Goal: Find specific page/section: Find specific page/section

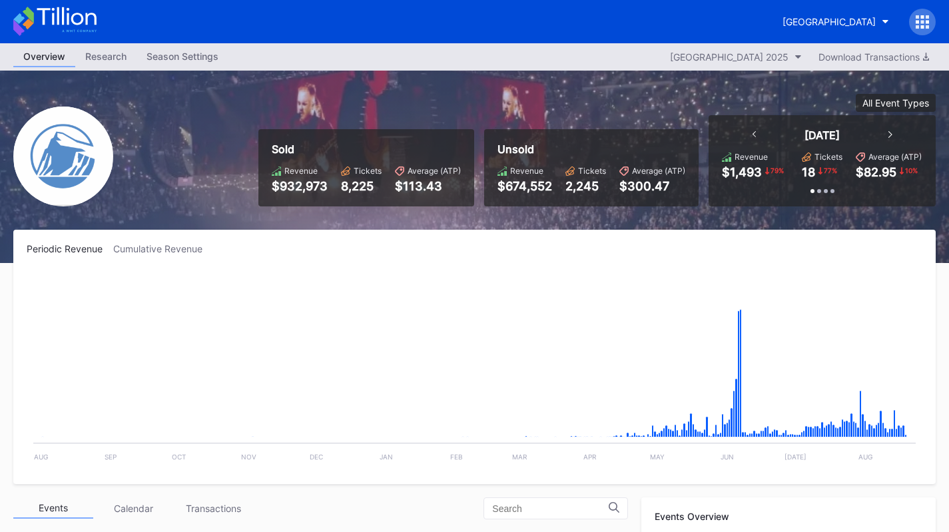
click at [795, 31] on button "[GEOGRAPHIC_DATA]" at bounding box center [836, 21] width 127 height 25
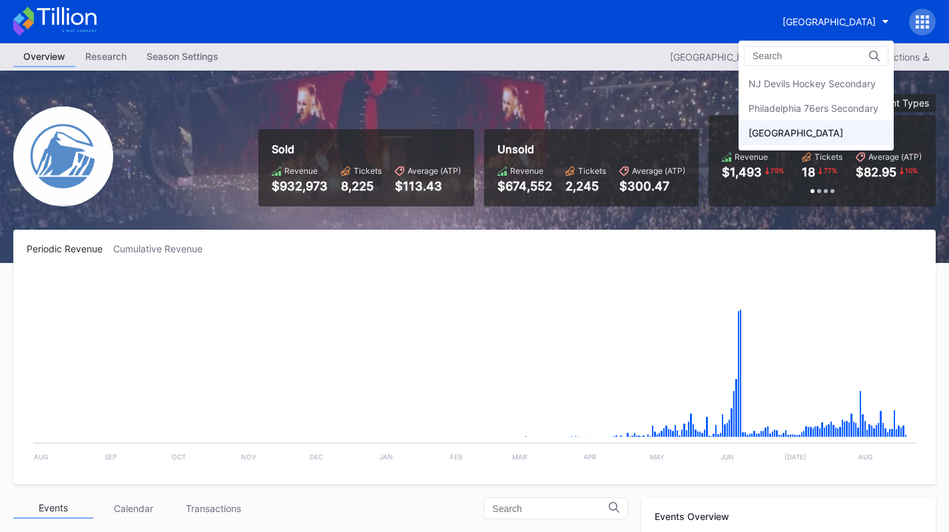
click at [797, 108] on div "Philadelphia 76ers Secondary" at bounding box center [814, 108] width 130 height 11
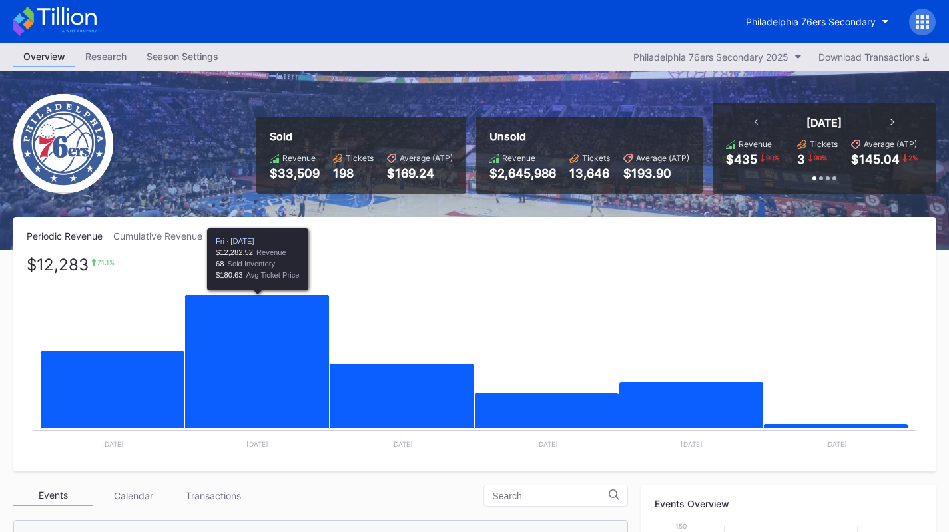
scroll to position [270, 0]
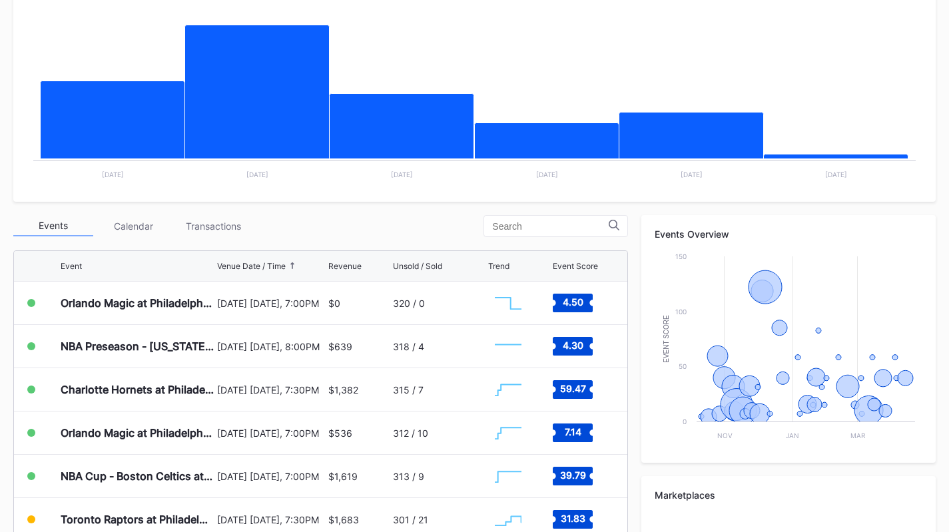
click at [223, 236] on div "Transactions" at bounding box center [213, 226] width 80 height 21
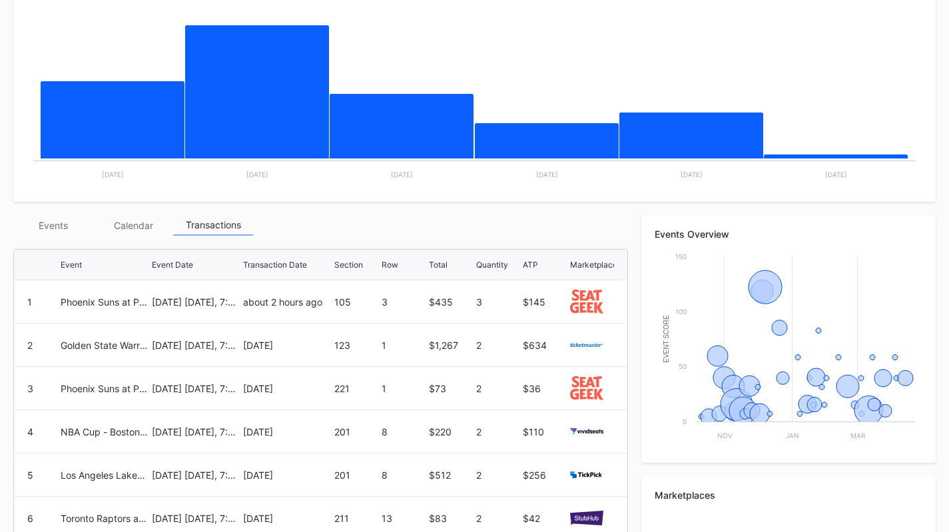
click at [59, 231] on div "Events" at bounding box center [53, 225] width 80 height 21
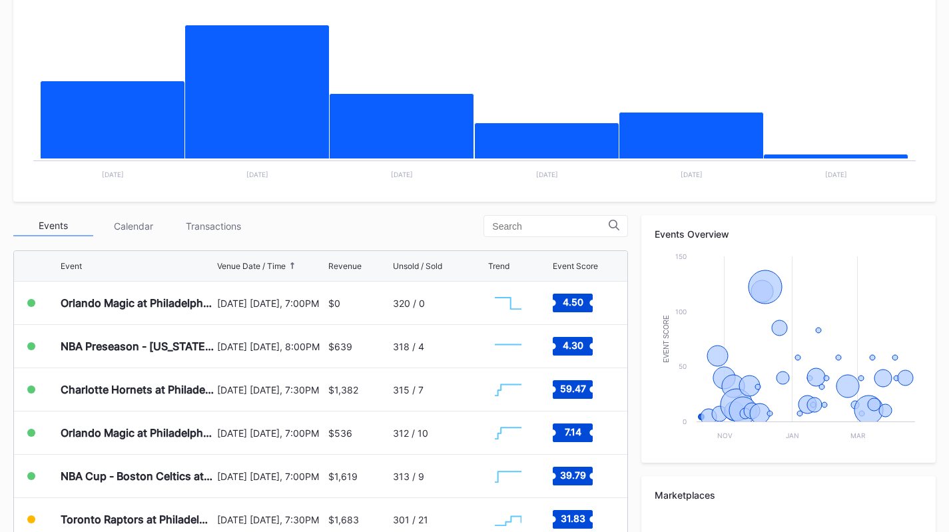
click at [235, 231] on div "Transactions" at bounding box center [213, 226] width 80 height 21
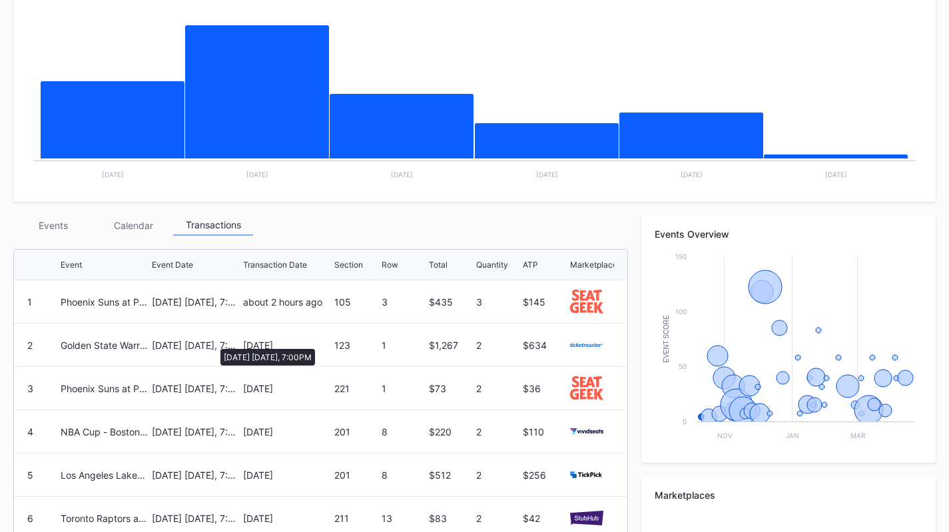
click at [214, 342] on div "[DATE] [DATE], 7:00PM" at bounding box center [196, 345] width 88 height 11
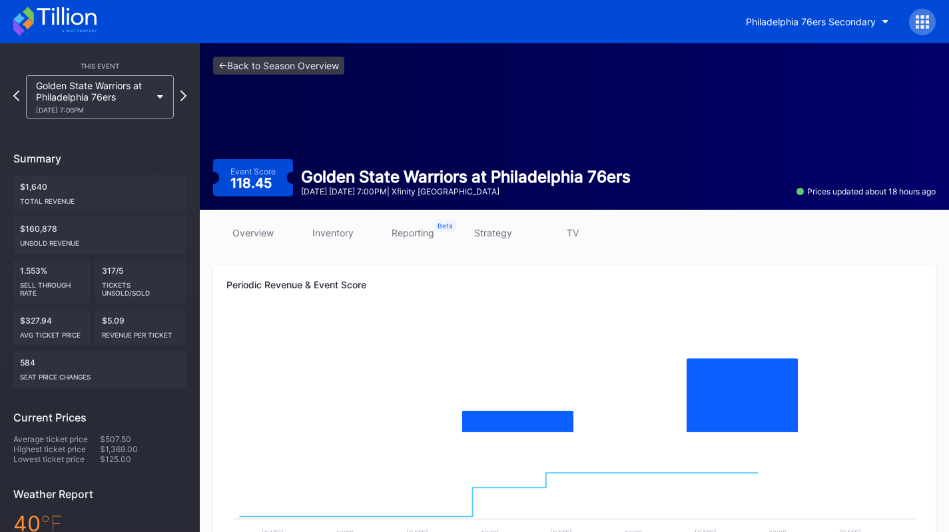
click at [336, 231] on link "inventory" at bounding box center [333, 232] width 80 height 19
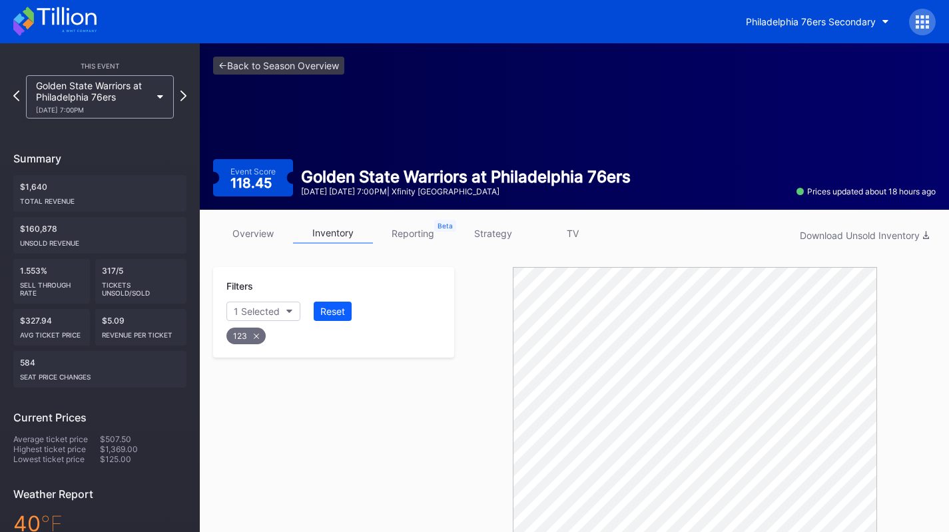
scroll to position [237, 0]
